Goal: Navigation & Orientation: Find specific page/section

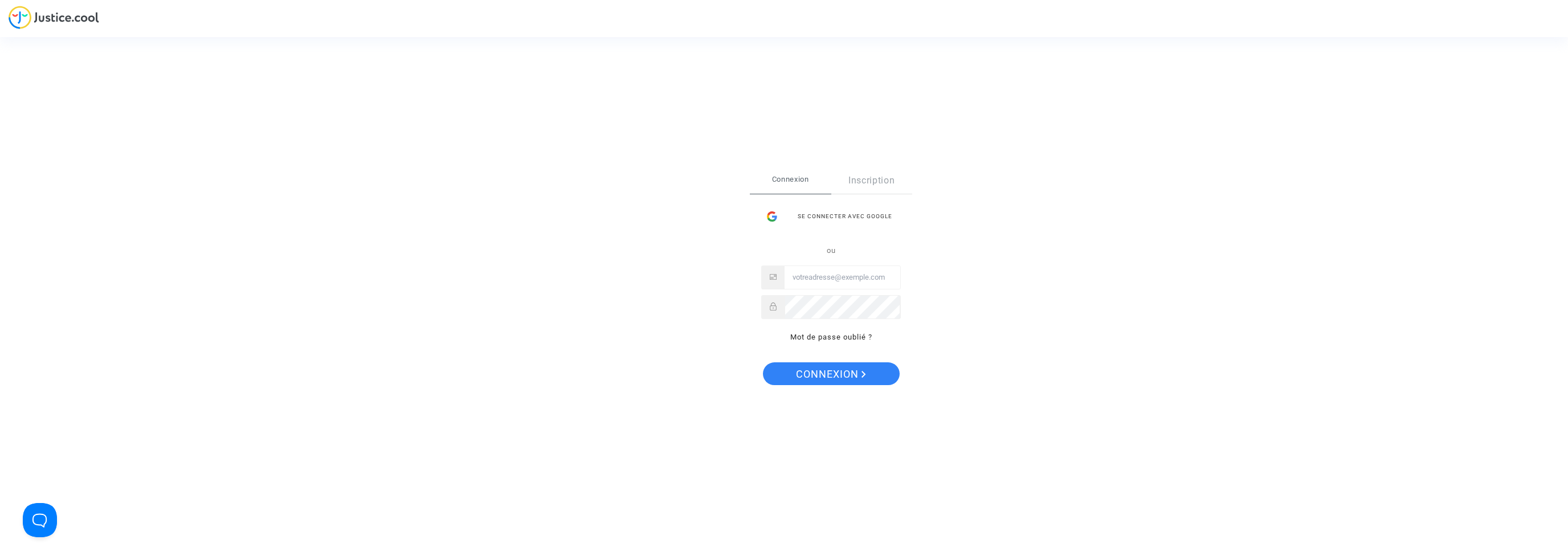
click at [823, 273] on input "Email" at bounding box center [842, 277] width 116 height 22
type input "[EMAIL_ADDRESS][DOMAIN_NAME]"
click at [763, 363] on button "Connexion" at bounding box center [831, 373] width 137 height 22
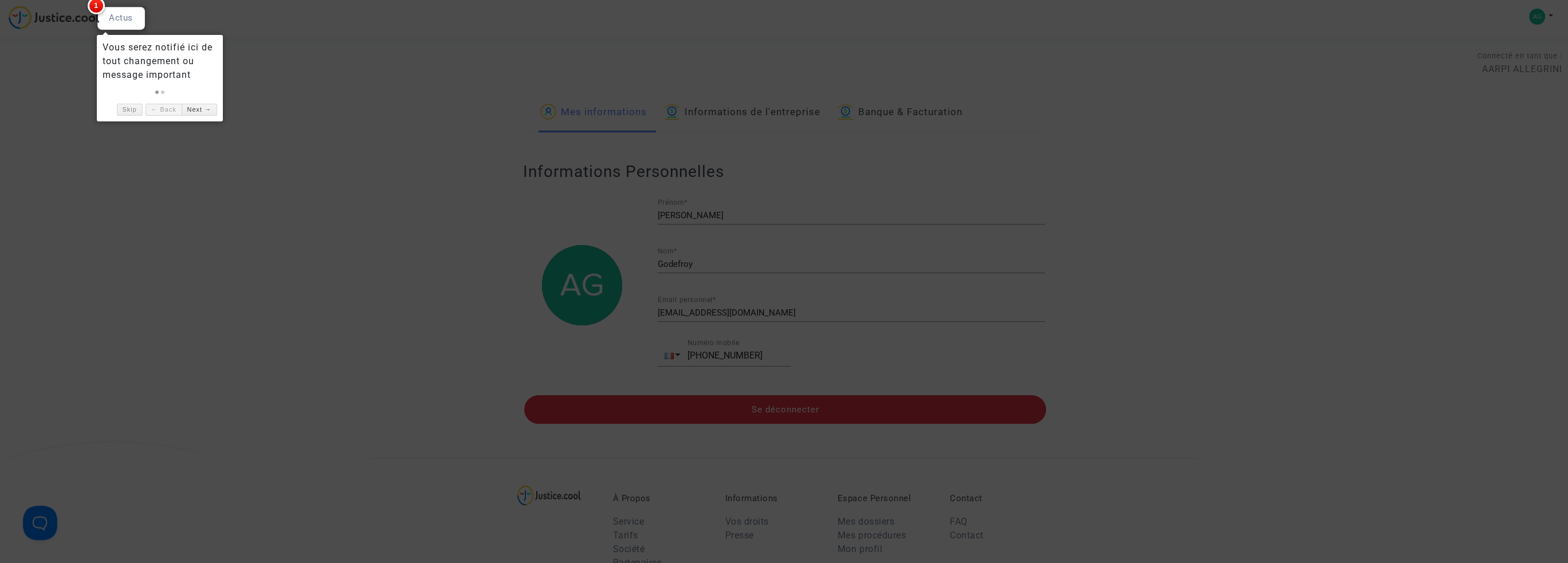
click at [1166, 227] on div at bounding box center [784, 282] width 1568 height 563
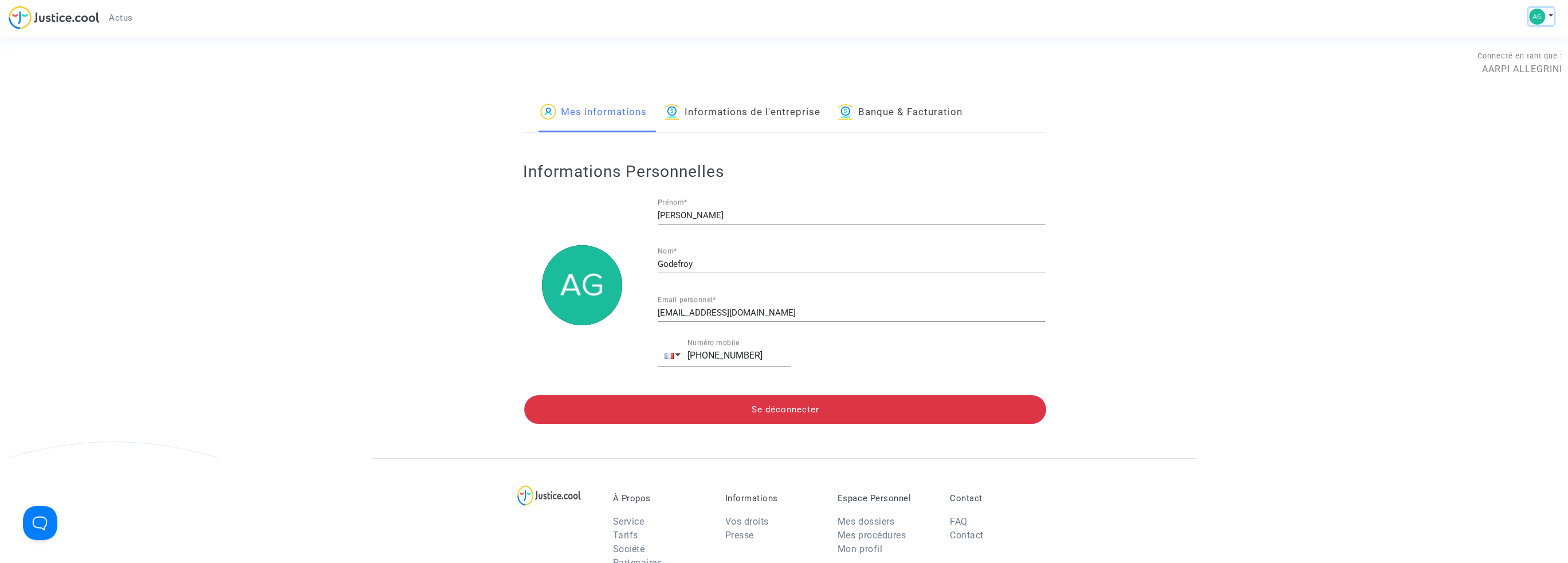
click at [1550, 14] on button at bounding box center [1542, 17] width 25 height 18
click at [1399, 190] on div "Mes informations Informations de l'entreprise Banque & Facturation Informations…" at bounding box center [784, 276] width 1568 height 365
click at [1547, 66] on div "Connecté en tant que : AARPI ALLEGRINI" at bounding box center [781, 63] width 1562 height 27
click at [1542, 67] on div "Connecté en tant que : AARPI ALLEGRINI" at bounding box center [781, 63] width 1562 height 27
click at [1502, 77] on div "Connecté en tant que : AARPI ALLEGRINI" at bounding box center [781, 79] width 1562 height 27
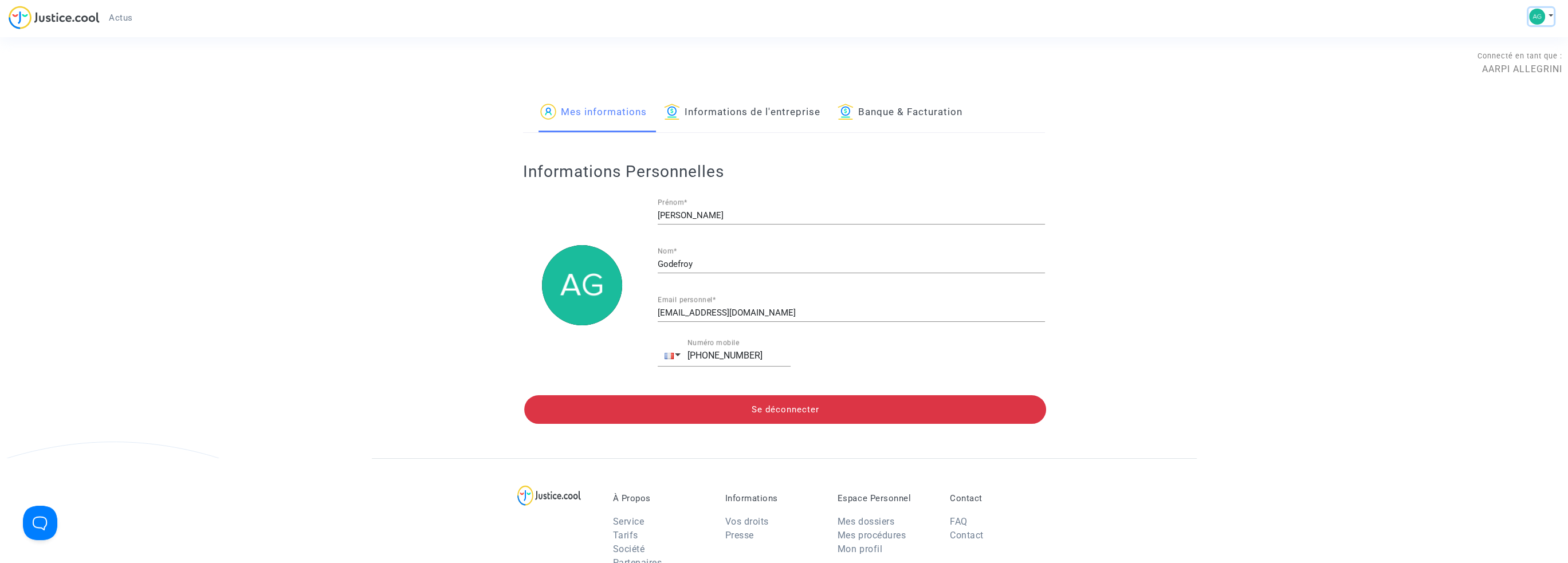
click at [1533, 20] on img at bounding box center [1537, 17] width 16 height 16
click at [1508, 59] on link "Changer de compte" at bounding box center [1496, 59] width 115 height 19
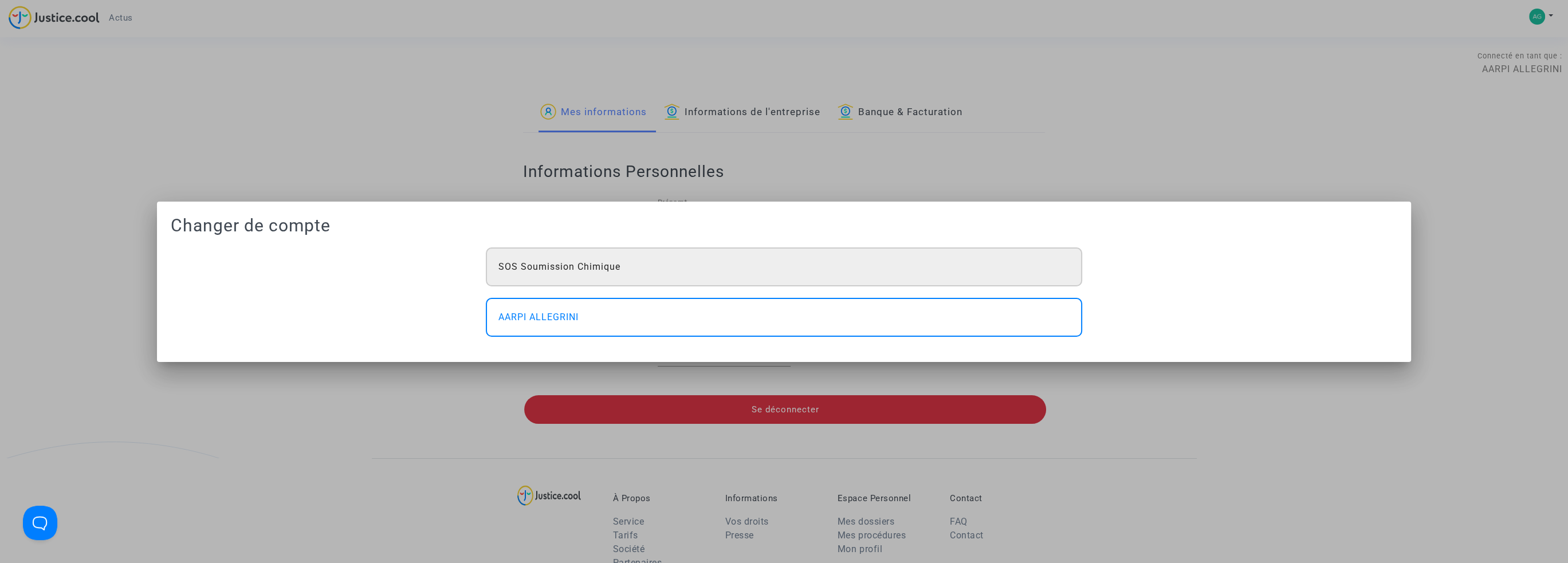
click at [661, 260] on div "SOS Soumission Chimique" at bounding box center [784, 267] width 596 height 39
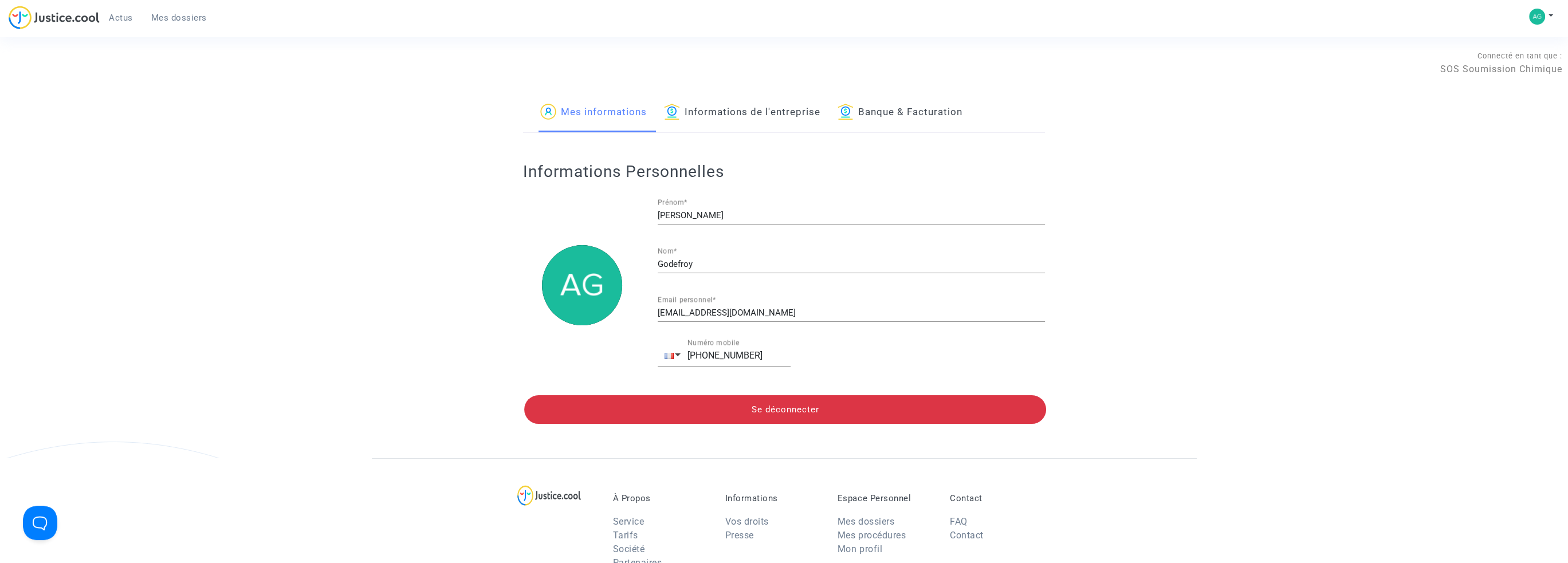
click at [754, 104] on link "Informations de l'entreprise" at bounding box center [742, 113] width 156 height 39
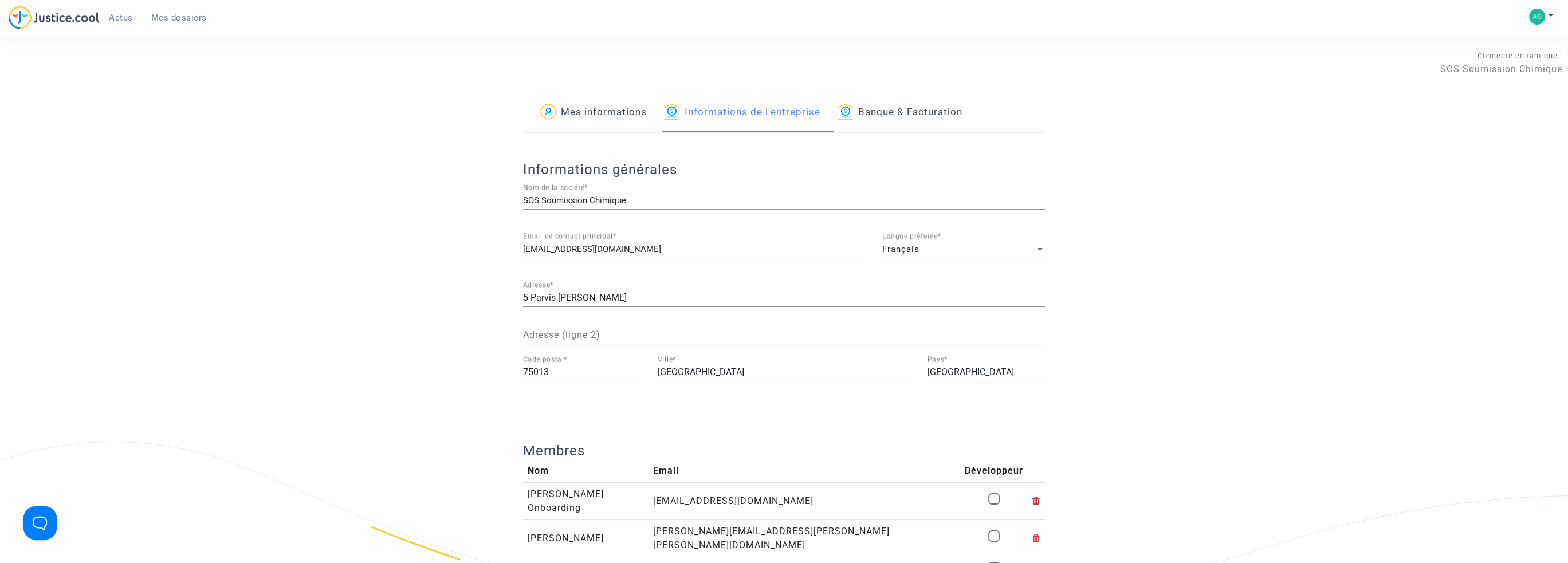
click at [827, 102] on div "Mes informations Informations de l'entreprise Banque & Facturation" at bounding box center [784, 113] width 522 height 39
click at [897, 102] on link "Banque & Facturation" at bounding box center [900, 113] width 125 height 39
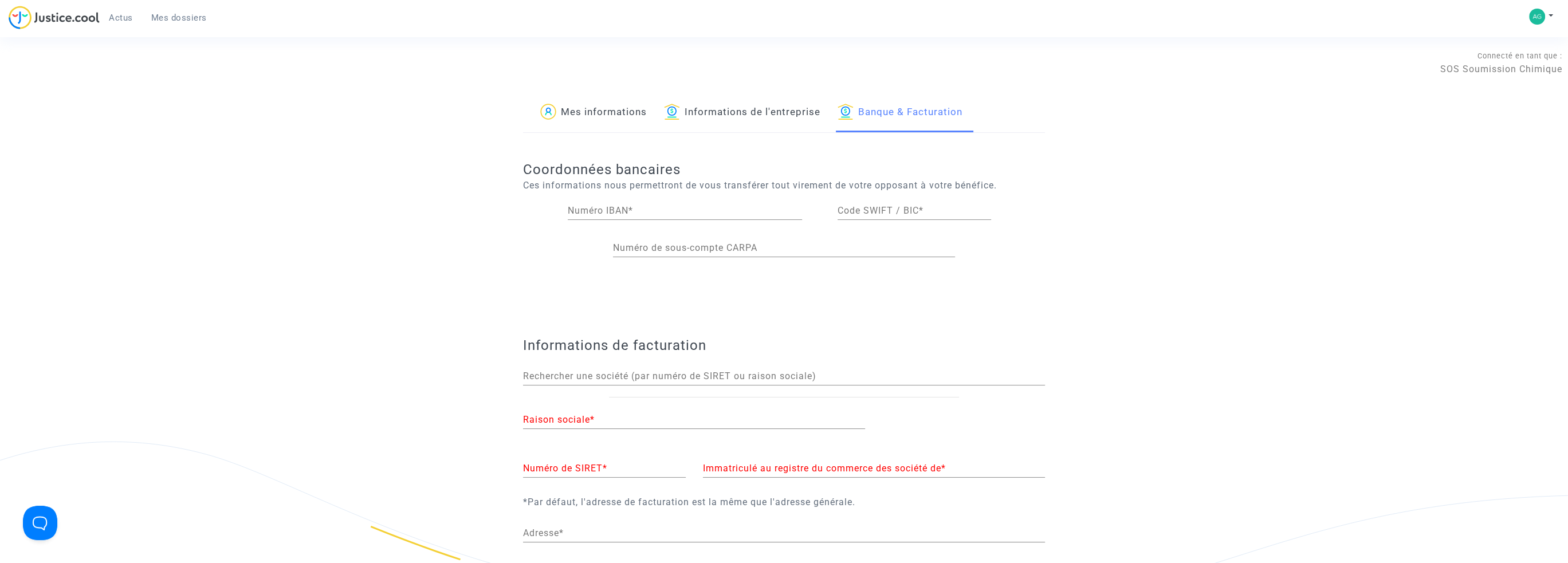
click at [214, 21] on link "Mes dossiers" at bounding box center [179, 18] width 74 height 18
